Goal: Task Accomplishment & Management: Manage account settings

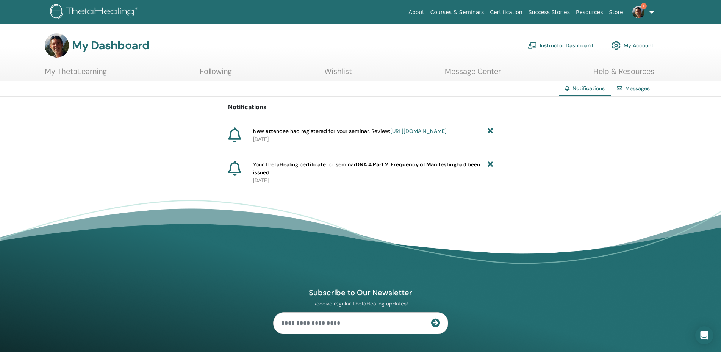
click at [492, 131] on icon at bounding box center [490, 131] width 5 height 8
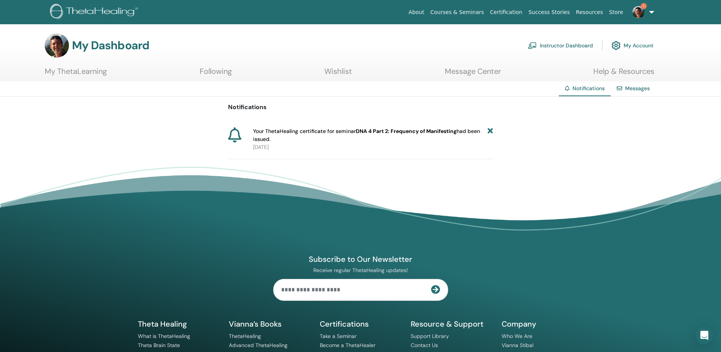
click at [562, 47] on link "Instructor Dashboard" at bounding box center [560, 45] width 65 height 17
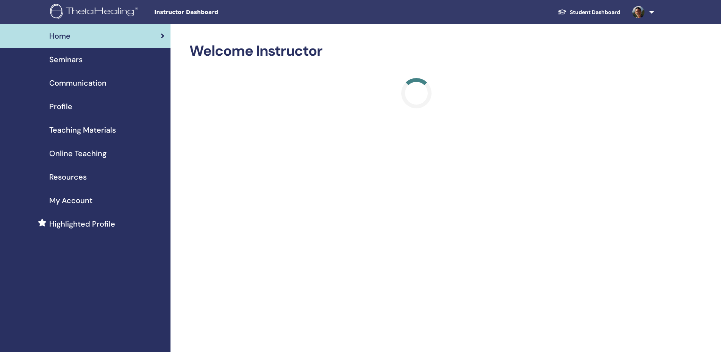
click at [68, 62] on span "Seminars" at bounding box center [65, 59] width 33 height 11
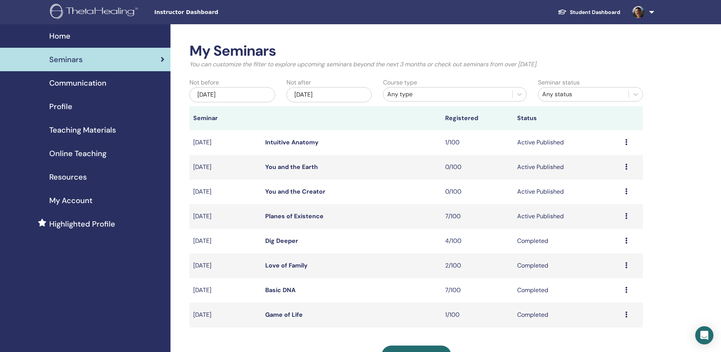
click at [304, 218] on link "Planes of Existence" at bounding box center [294, 216] width 58 height 8
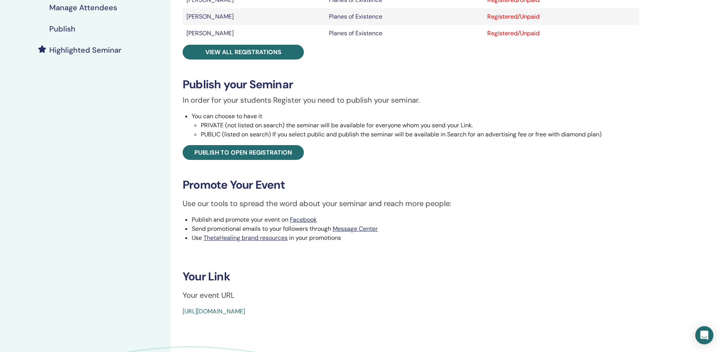
scroll to position [232, 0]
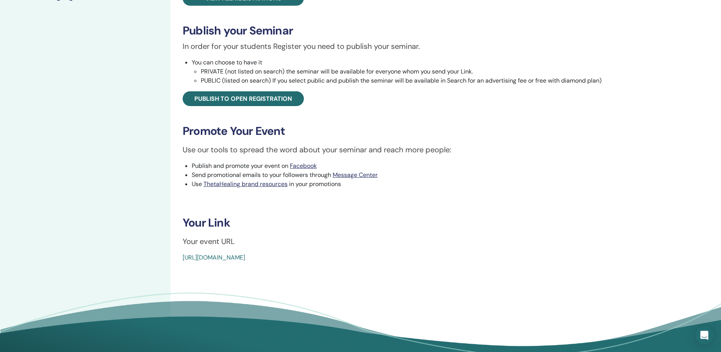
click at [245, 261] on link "https://www.thetahealing.com/seminar-365584-details.html" at bounding box center [214, 258] width 63 height 8
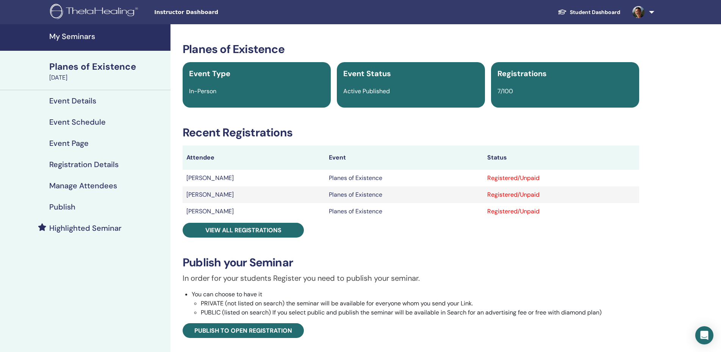
click at [74, 185] on h4 "Manage Attendees" at bounding box center [83, 185] width 68 height 9
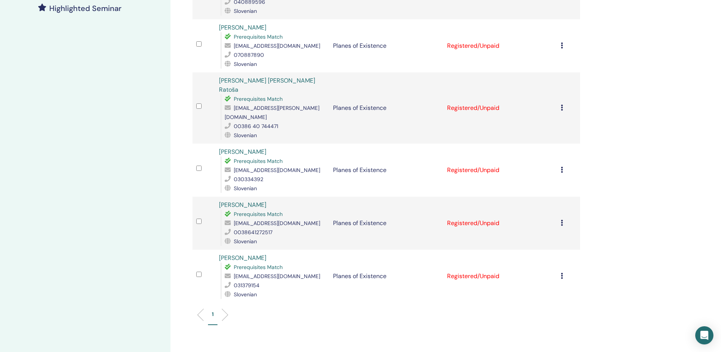
scroll to position [232, 0]
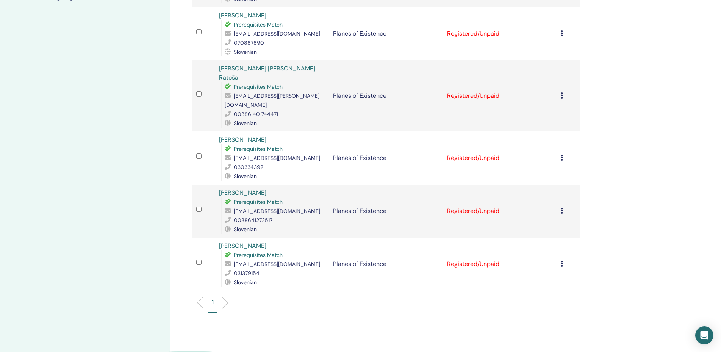
click at [563, 261] on icon at bounding box center [562, 264] width 2 height 6
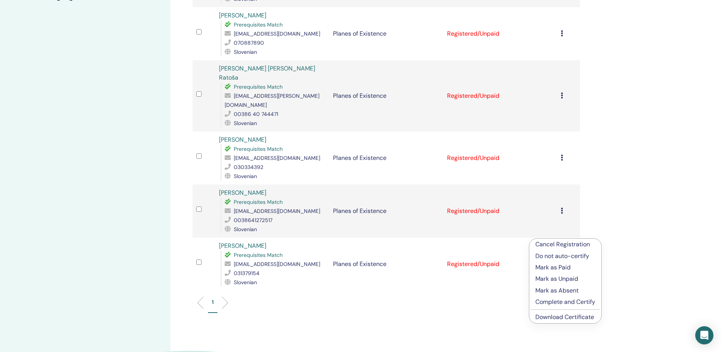
click at [559, 317] on link "Download Certificate" at bounding box center [564, 317] width 59 height 8
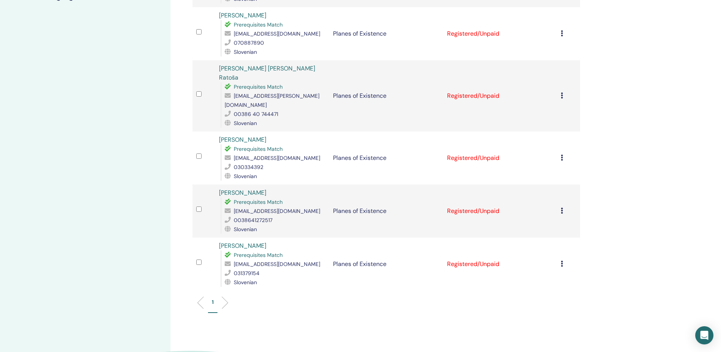
click at [563, 208] on icon at bounding box center [562, 211] width 2 height 6
click at [561, 263] on link "Download Certificate" at bounding box center [565, 265] width 59 height 8
click at [563, 155] on icon at bounding box center [562, 158] width 2 height 6
click at [602, 120] on div "Manage Attendees Bulk Actions Export to CSV Attendee Event Status [PERSON_NAME]…" at bounding box center [411, 109] width 481 height 634
click at [563, 155] on icon at bounding box center [562, 158] width 2 height 6
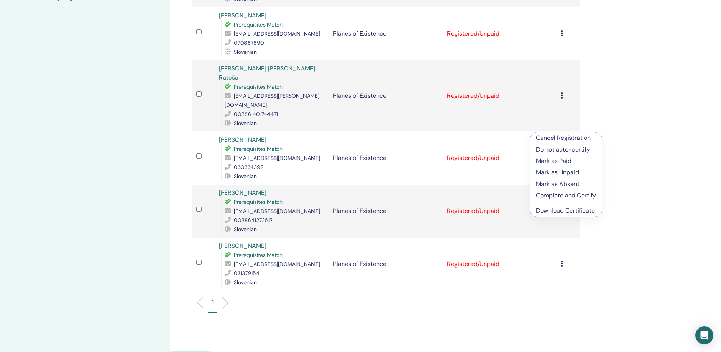
click at [559, 209] on link "Download Certificate" at bounding box center [565, 211] width 59 height 8
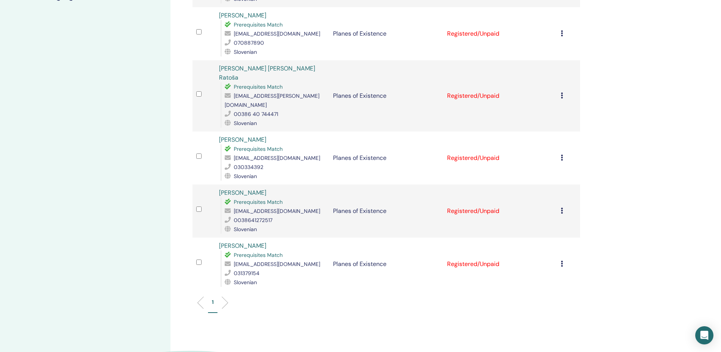
click at [563, 92] on icon at bounding box center [562, 95] width 2 height 6
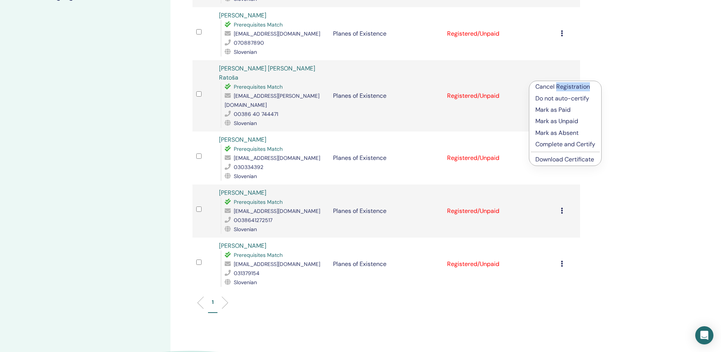
click at [560, 159] on link "Download Certificate" at bounding box center [564, 159] width 59 height 8
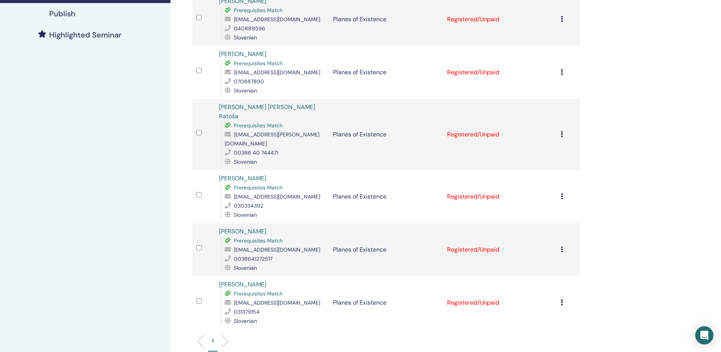
scroll to position [155, 0]
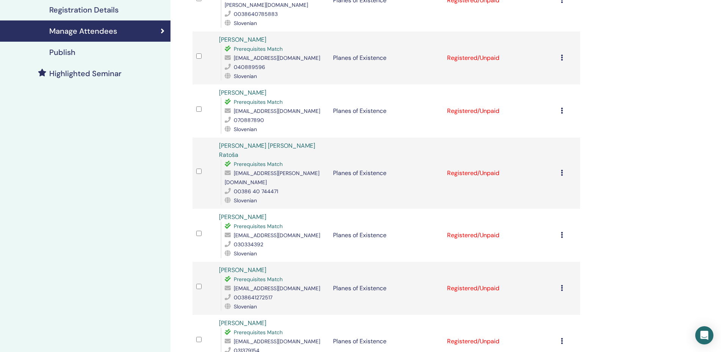
click at [564, 104] on td "Cancel Registration Do not auto-certify Mark as Paid Mark as Unpaid Mark as Abs…" at bounding box center [568, 111] width 23 height 53
click at [566, 106] on div "Cancel Registration Do not auto-certify Mark as Paid Mark as Unpaid Mark as Abs…" at bounding box center [568, 110] width 15 height 9
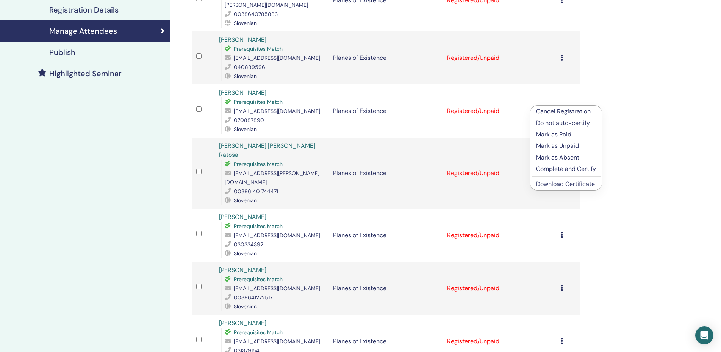
click at [623, 150] on div "Manage Attendees Bulk Actions Export to CSV Attendee Event Status [PERSON_NAME]…" at bounding box center [411, 187] width 481 height 634
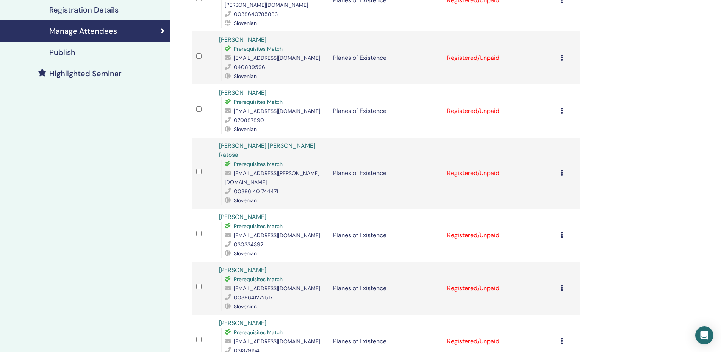
click at [563, 108] on icon at bounding box center [562, 111] width 2 height 6
click at [568, 182] on link "Download Certificate" at bounding box center [564, 183] width 59 height 8
click at [564, 52] on td "Cancel Registration Do not auto-certify Mark as Paid Mark as Unpaid Mark as Abs…" at bounding box center [568, 57] width 23 height 53
click at [563, 55] on icon at bounding box center [562, 58] width 2 height 6
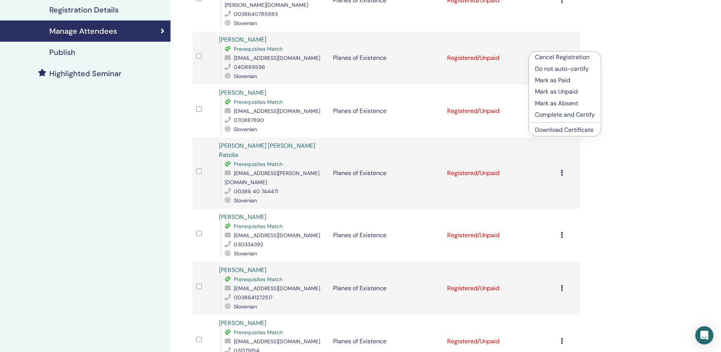
click at [571, 130] on link "Download Certificate" at bounding box center [564, 130] width 59 height 8
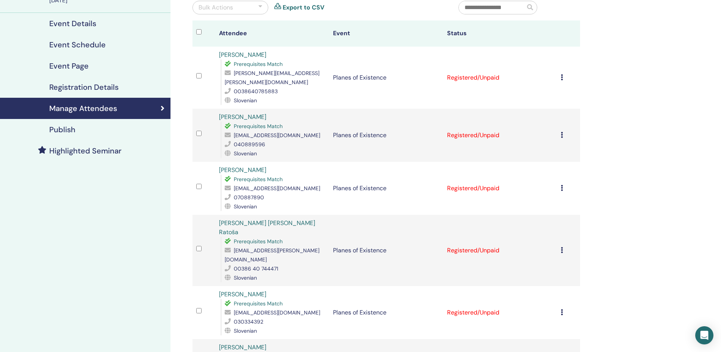
scroll to position [39, 0]
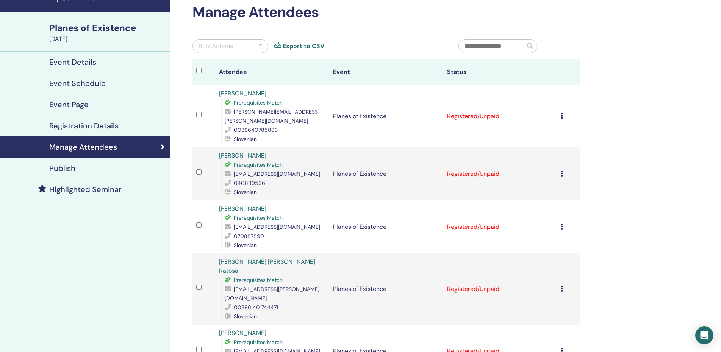
click at [563, 113] on icon at bounding box center [562, 116] width 2 height 6
click at [569, 191] on link "Download Certificate" at bounding box center [564, 190] width 59 height 8
click at [569, 191] on td "Cancel Registration Do not auto-certify Mark as Paid Mark as Unpaid Mark as Abs…" at bounding box center [568, 173] width 23 height 53
